Goal: Information Seeking & Learning: Learn about a topic

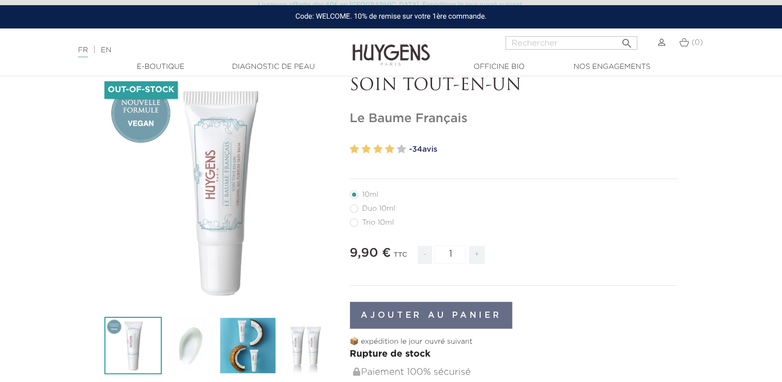
scroll to position [67, 0]
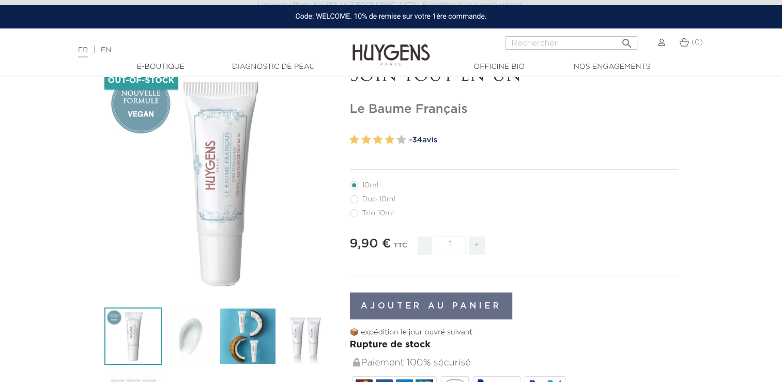
drag, startPoint x: 472, startPoint y: 111, endPoint x: 344, endPoint y: 109, distance: 127.7
copy h1 "Le Baume Français"
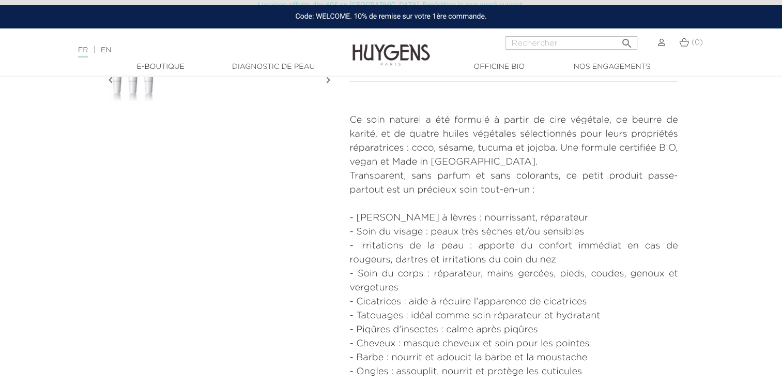
scroll to position [396, 0]
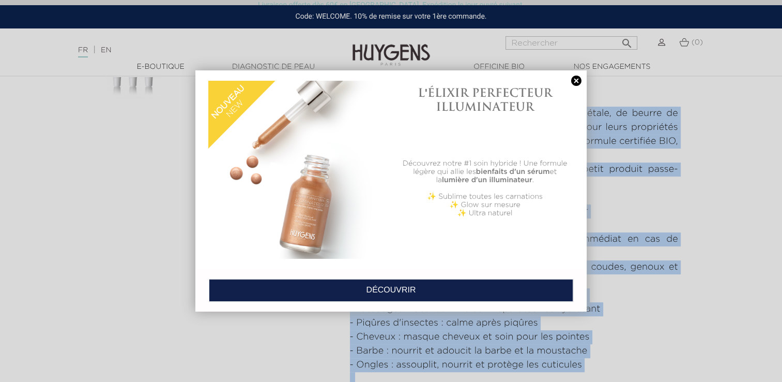
drag, startPoint x: 548, startPoint y: 114, endPoint x: 553, endPoint y: 139, distance: 25.4
drag, startPoint x: 553, startPoint y: 139, endPoint x: 638, endPoint y: 109, distance: 90.3
click at [638, 109] on div at bounding box center [391, 191] width 782 height 382
click at [578, 80] on link at bounding box center [576, 80] width 14 height 11
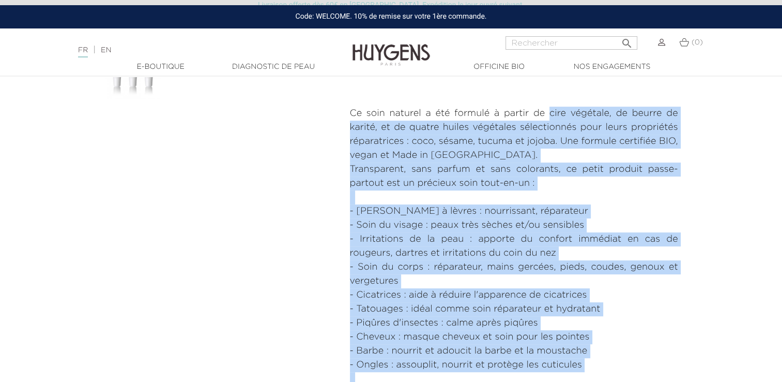
click at [527, 129] on p "Ce soin naturel a été formulé à partir de cire végétale, de beurre de karité, e…" at bounding box center [514, 135] width 328 height 56
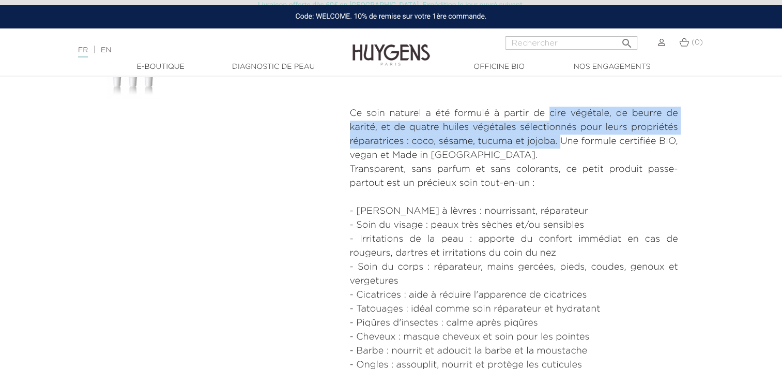
drag, startPoint x: 550, startPoint y: 114, endPoint x: 559, endPoint y: 140, distance: 27.3
click at [559, 140] on p "Ce soin naturel a été formulé à partir de cire végétale, de beurre de karité, e…" at bounding box center [514, 135] width 328 height 56
copy p "cire végétale, de beurre de karité, et de quatre huiles végétales sélectionnés …"
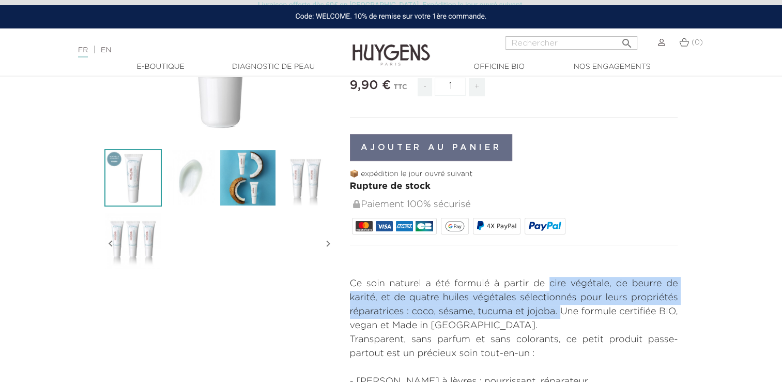
scroll to position [222, 0]
